Goal: Information Seeking & Learning: Check status

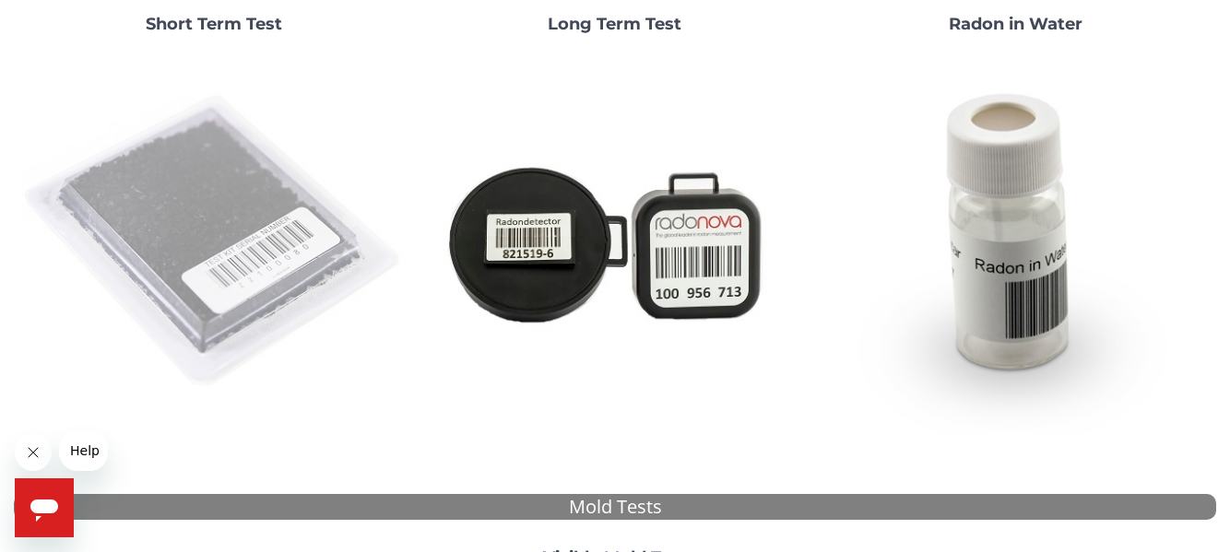
scroll to position [184, 0]
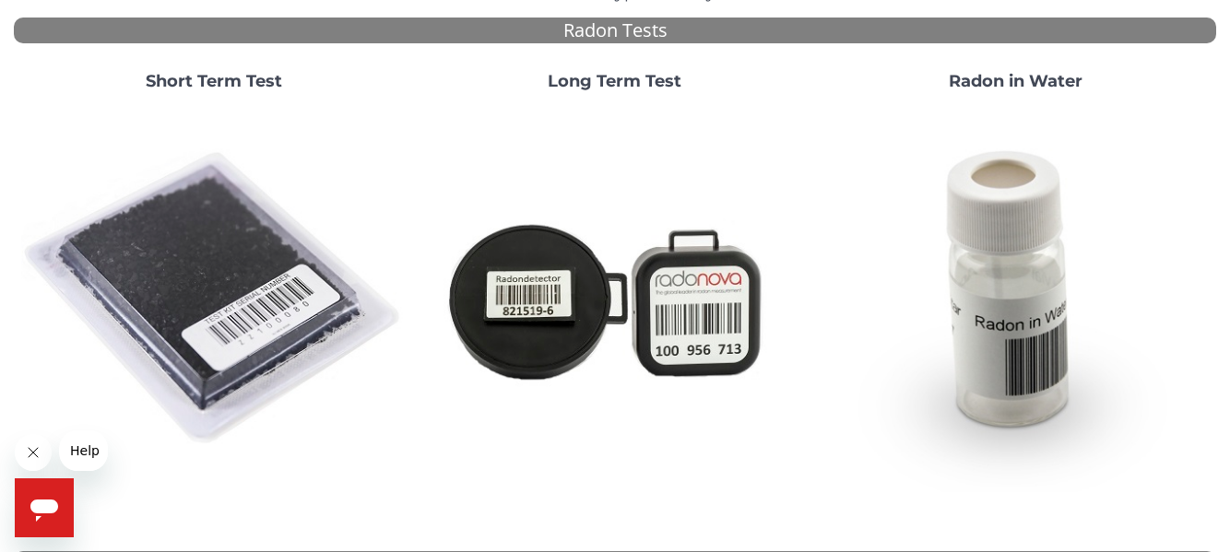
click at [237, 83] on strong "Short Term Test" at bounding box center [214, 81] width 136 height 20
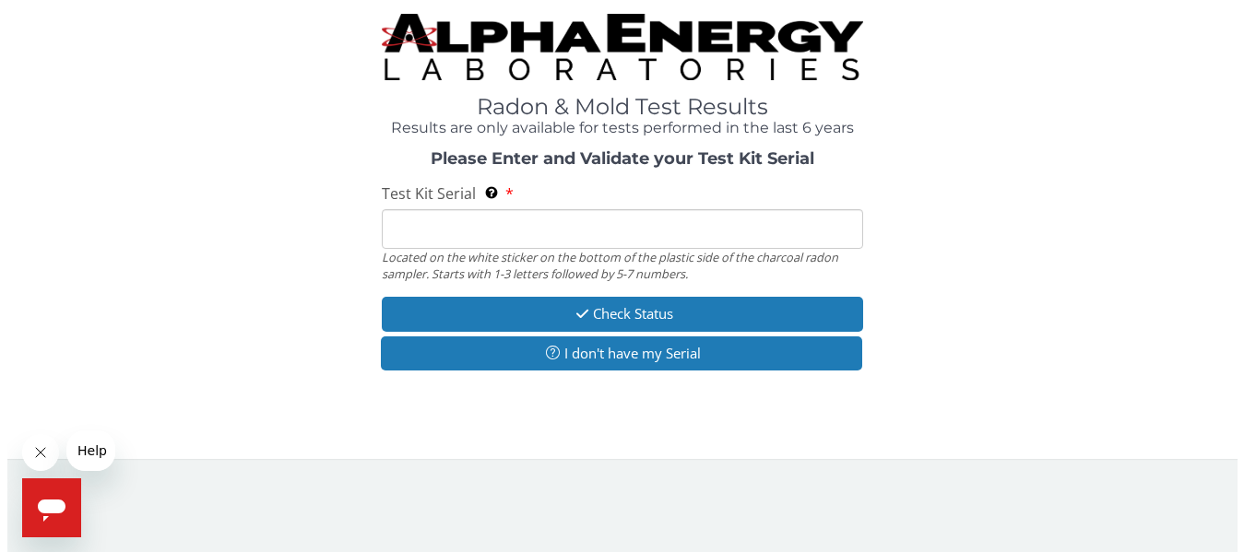
scroll to position [0, 0]
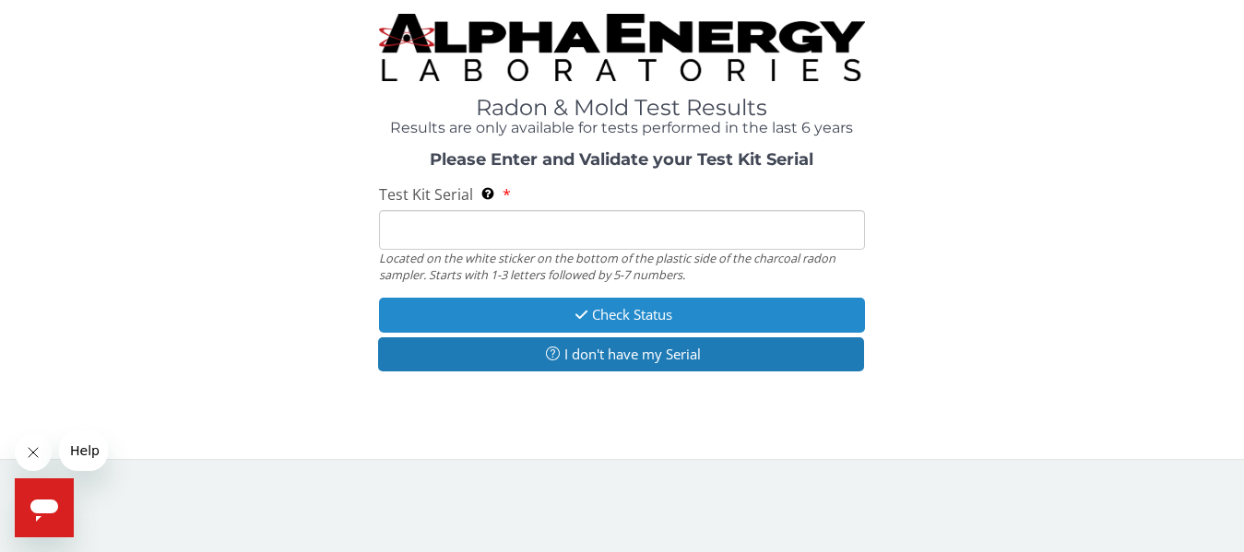
click at [615, 307] on button "Check Status" at bounding box center [622, 315] width 487 height 34
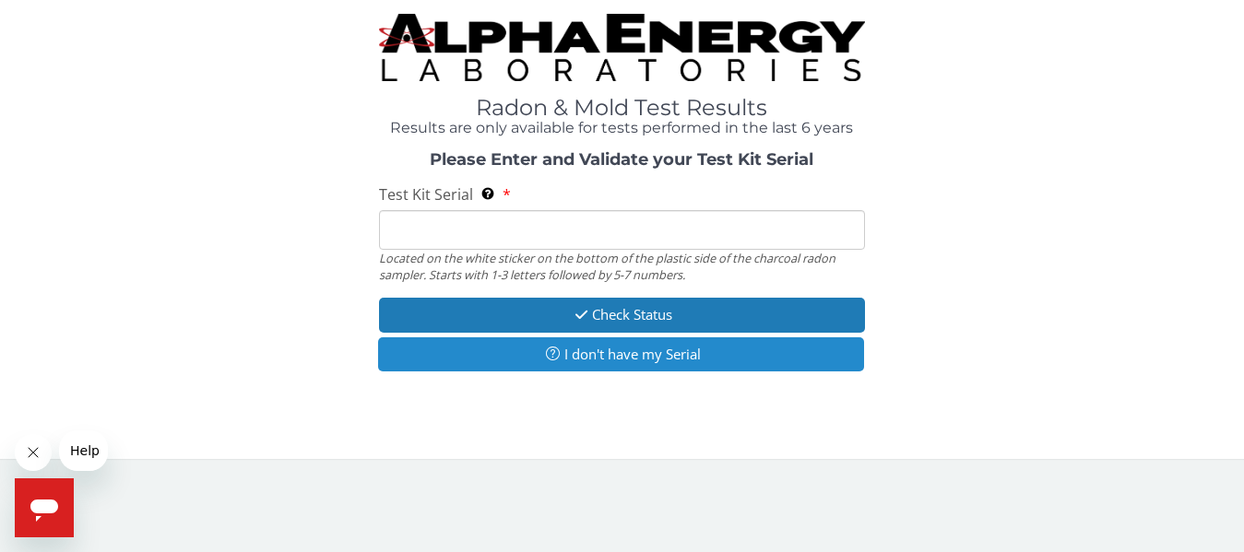
click at [588, 354] on button "I don't have my Serial" at bounding box center [621, 355] width 487 height 34
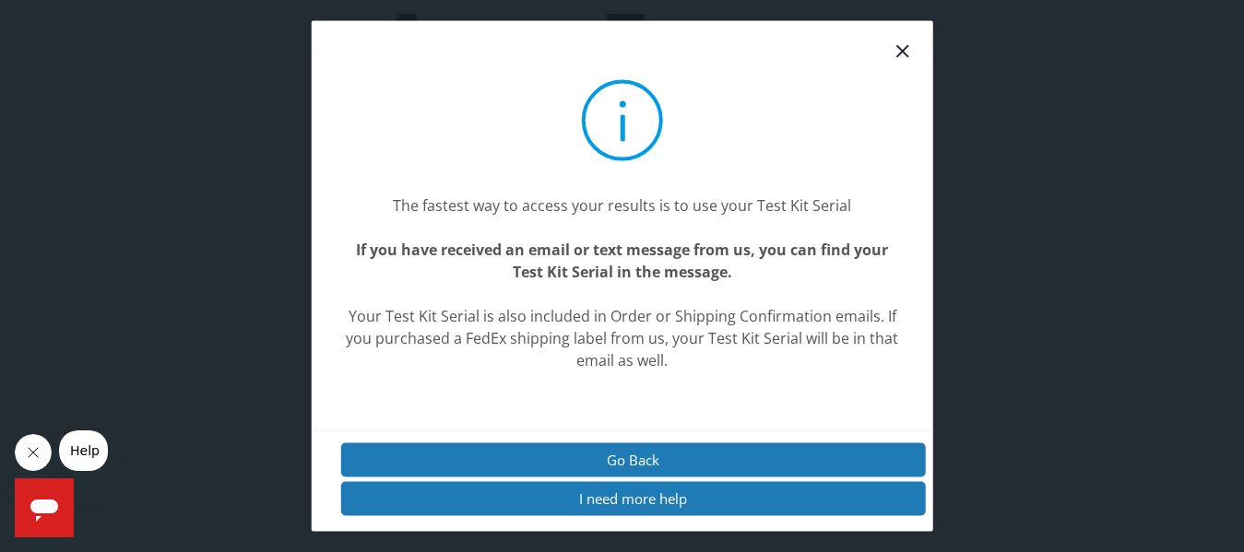
click at [900, 46] on icon at bounding box center [903, 51] width 22 height 22
